Goal: Check status

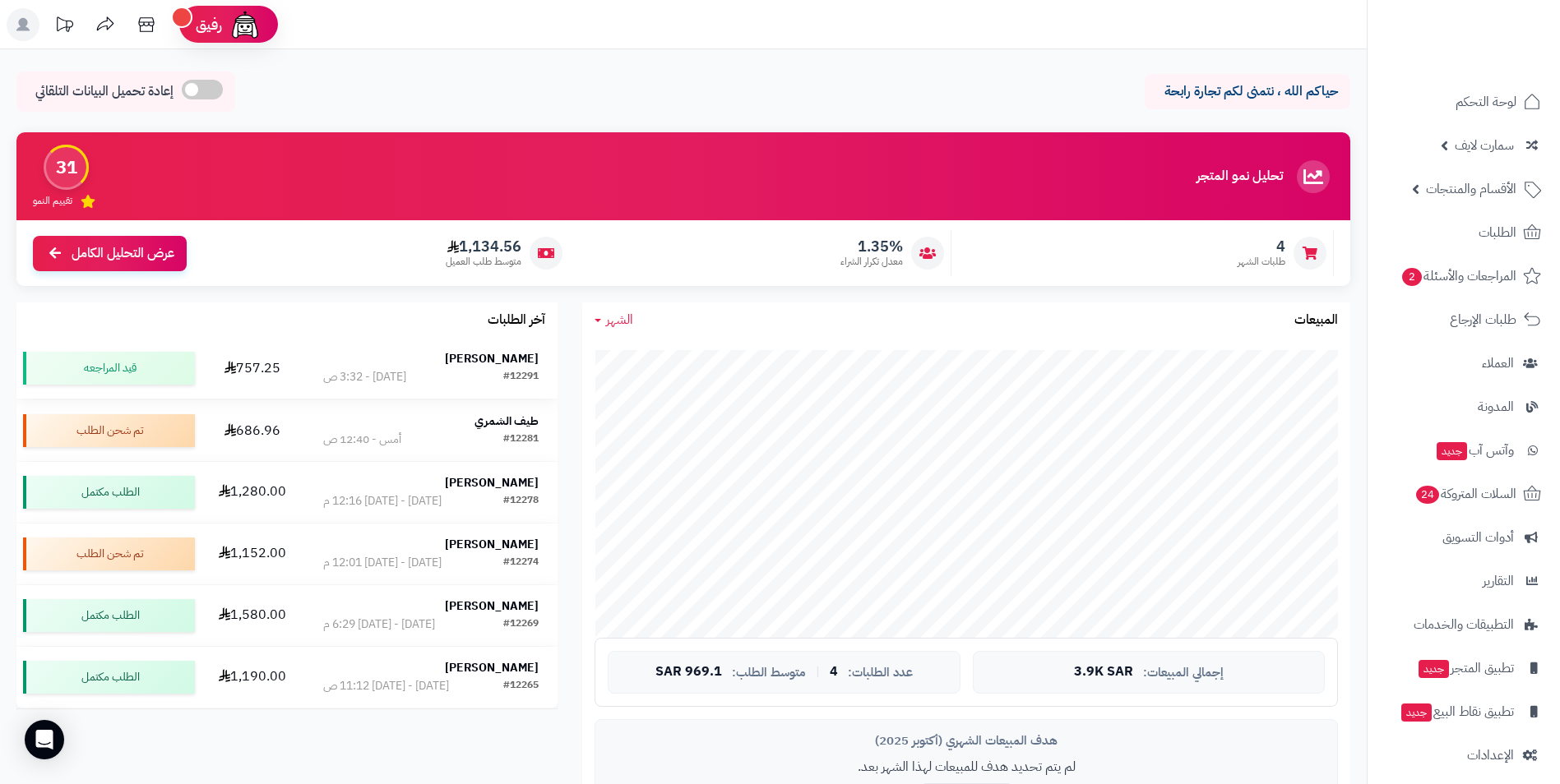
click at [497, 368] on div "[PERSON_NAME]" at bounding box center [431, 360] width 216 height 18
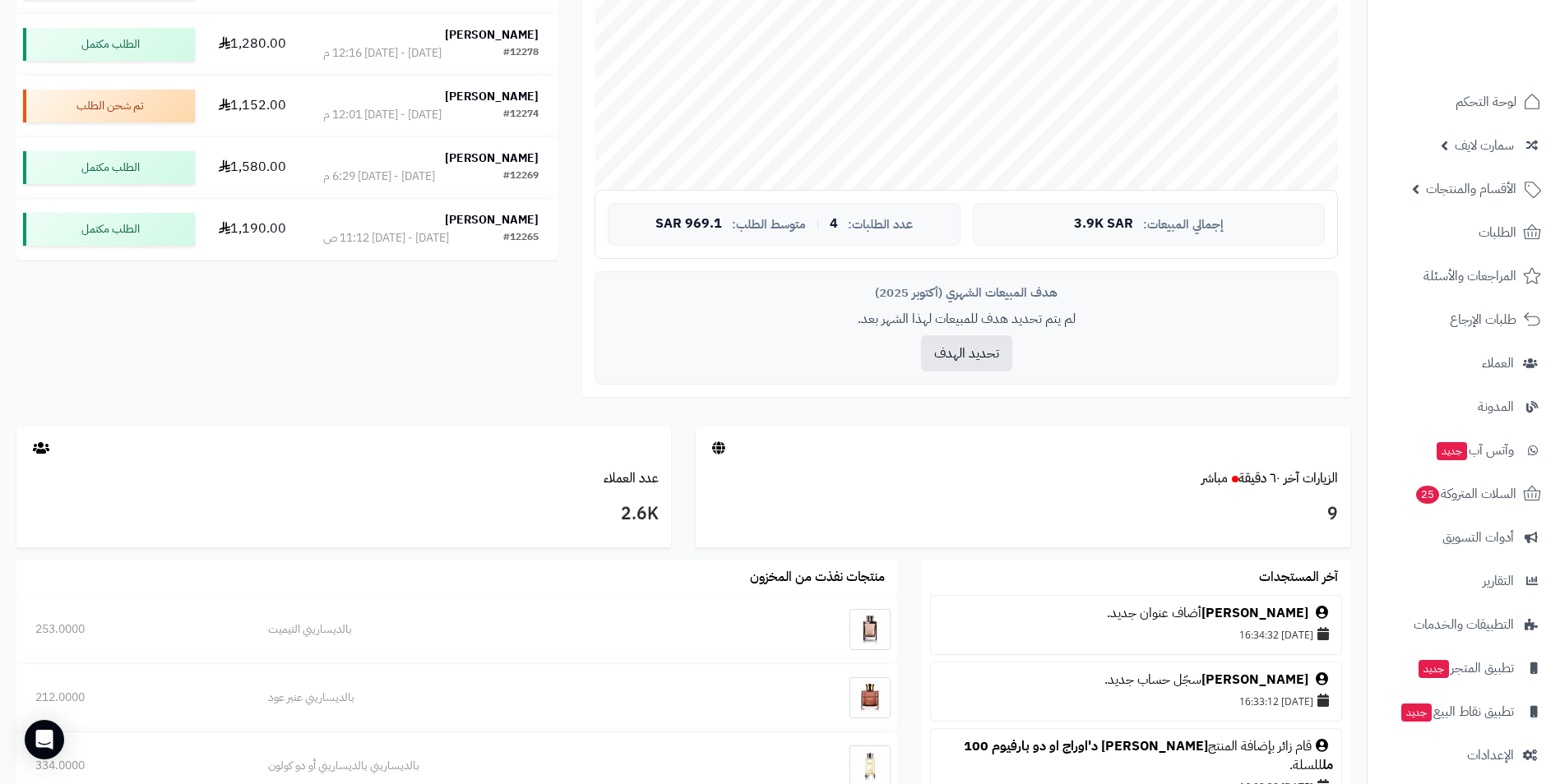
scroll to position [657, 0]
